Goal: Navigation & Orientation: Find specific page/section

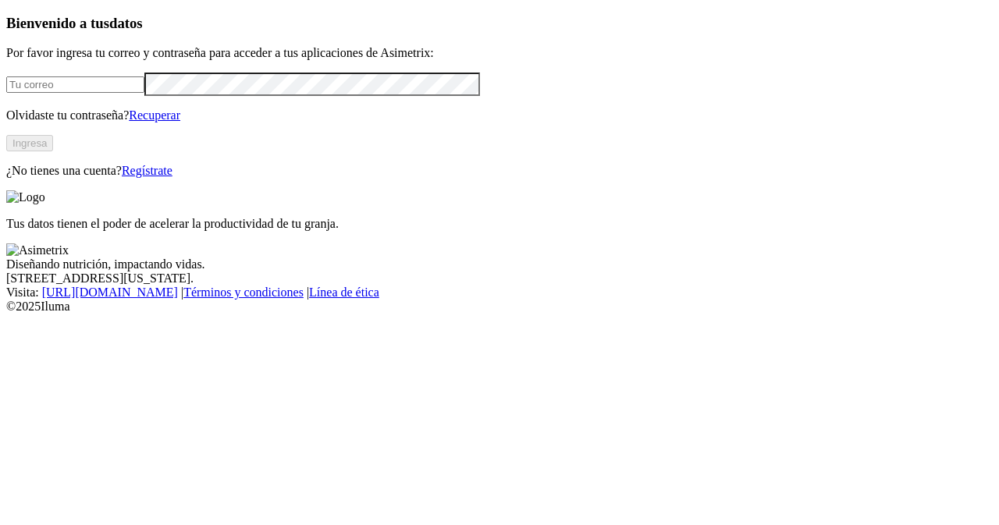
type input "[PERSON_NAME][EMAIL_ADDRESS][PERSON_NAME][DOMAIN_NAME]"
click at [53, 151] on button "Ingresa" at bounding box center [29, 143] width 47 height 16
